Goal: Obtain resource: Download file/media

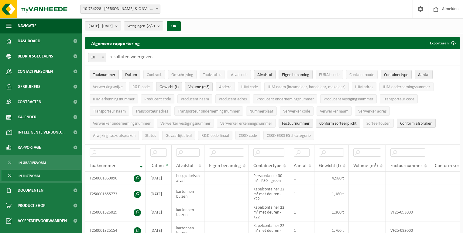
click at [121, 27] on b "submit" at bounding box center [117, 26] width 5 height 9
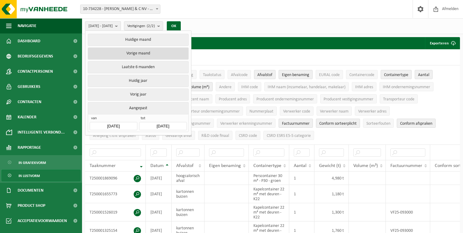
click at [134, 57] on button "Vorige maand" at bounding box center [138, 53] width 101 height 12
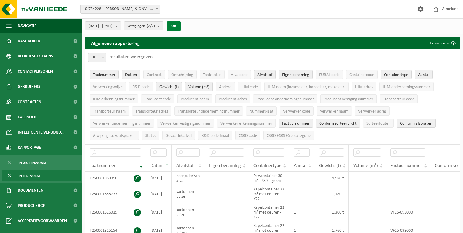
click at [181, 26] on button "OK" at bounding box center [174, 26] width 14 height 10
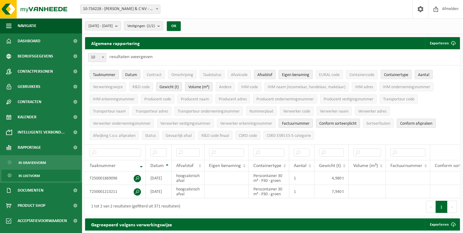
click at [40, 179] on link "In lijstvorm" at bounding box center [41, 176] width 79 height 12
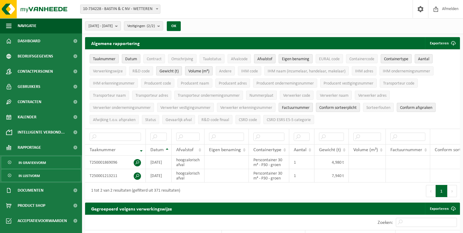
click at [36, 164] on span "In grafiekvorm" at bounding box center [32, 163] width 27 height 12
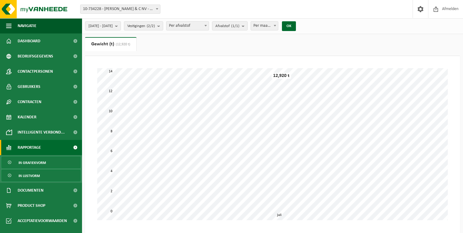
click at [36, 171] on span "In lijstvorm" at bounding box center [29, 176] width 21 height 12
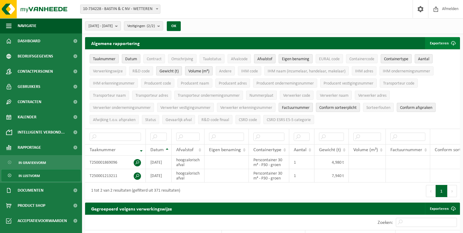
click at [439, 39] on button "Exporteren" at bounding box center [442, 43] width 34 height 12
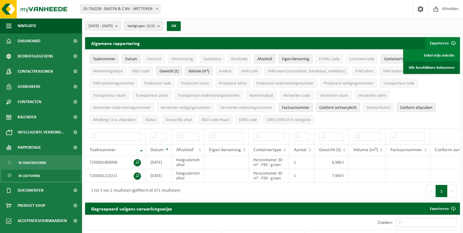
click at [430, 68] on link "Alle beschikbare kolommen" at bounding box center [431, 67] width 55 height 12
drag, startPoint x: 121, startPoint y: 163, endPoint x: 87, endPoint y: 160, distance: 33.8
click at [87, 160] on td "T250001869096" at bounding box center [115, 162] width 61 height 13
copy td "T250001869096"
